Goal: Go to known website: Access a specific website the user already knows

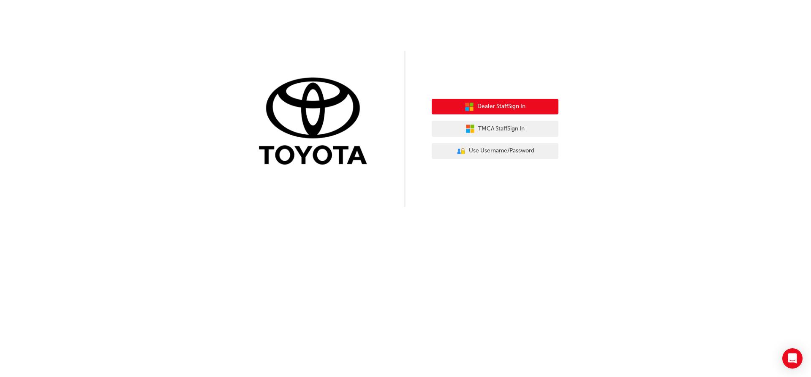
click at [497, 108] on span "Dealer Staff Sign In" at bounding box center [501, 107] width 48 height 10
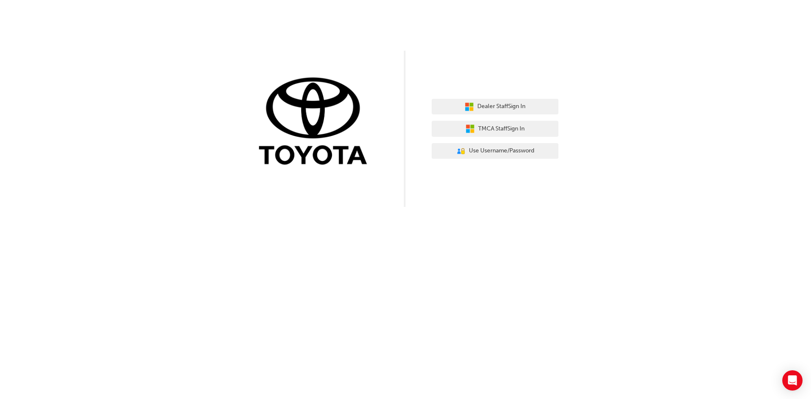
click at [402, 39] on div "Dealer Staff Sign In TMCA Staff Sign In User Authentication Icon - Blue Person,…" at bounding box center [405, 103] width 811 height 207
